Goal: Task Accomplishment & Management: Use online tool/utility

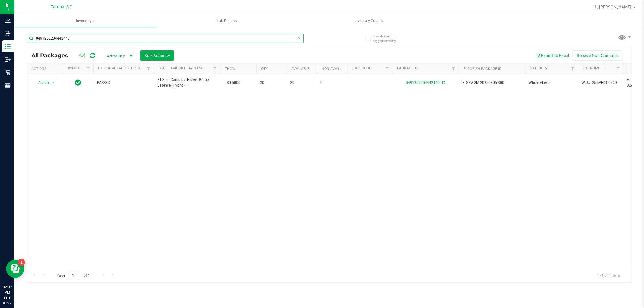
click at [93, 37] on input "0491252204442440" at bounding box center [165, 38] width 277 height 9
type input "3039598257599645"
click at [113, 173] on div "Action Action Edit attributes Global inventory Locate package Package audit log…" at bounding box center [329, 171] width 605 height 194
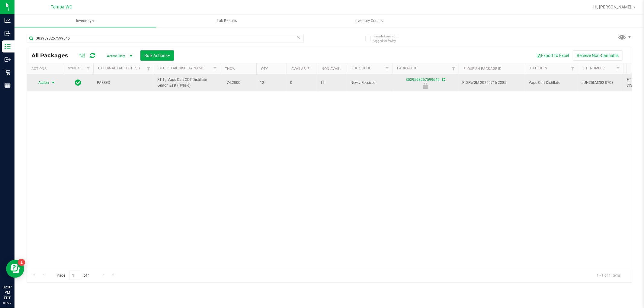
click at [51, 85] on span "select" at bounding box center [53, 82] width 5 height 5
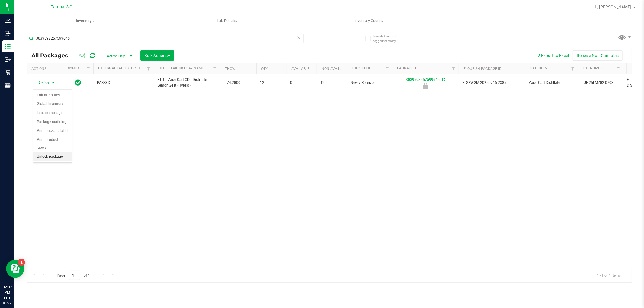
click at [50, 161] on li "Unlock package" at bounding box center [52, 157] width 39 height 9
